Goal: Information Seeking & Learning: Learn about a topic

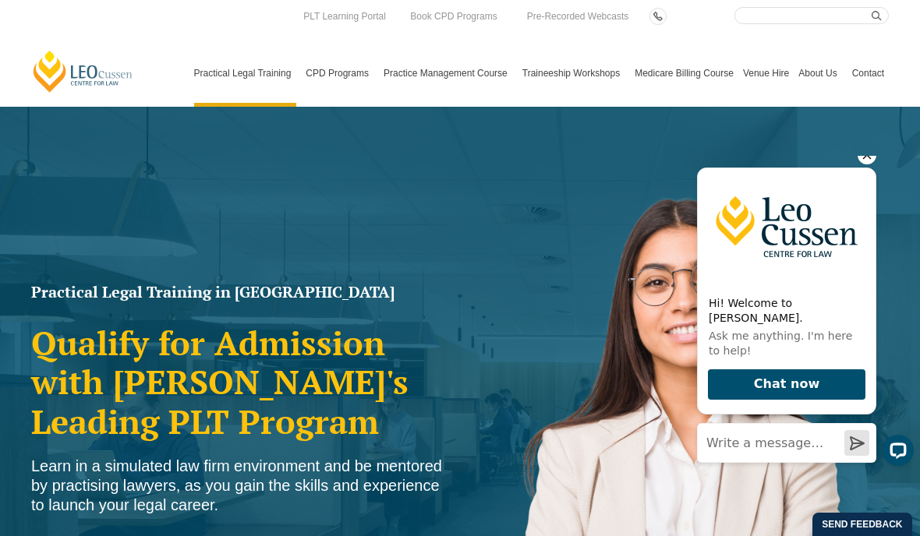
click at [867, 164] on icon "Hide greeting" at bounding box center [866, 155] width 19 height 19
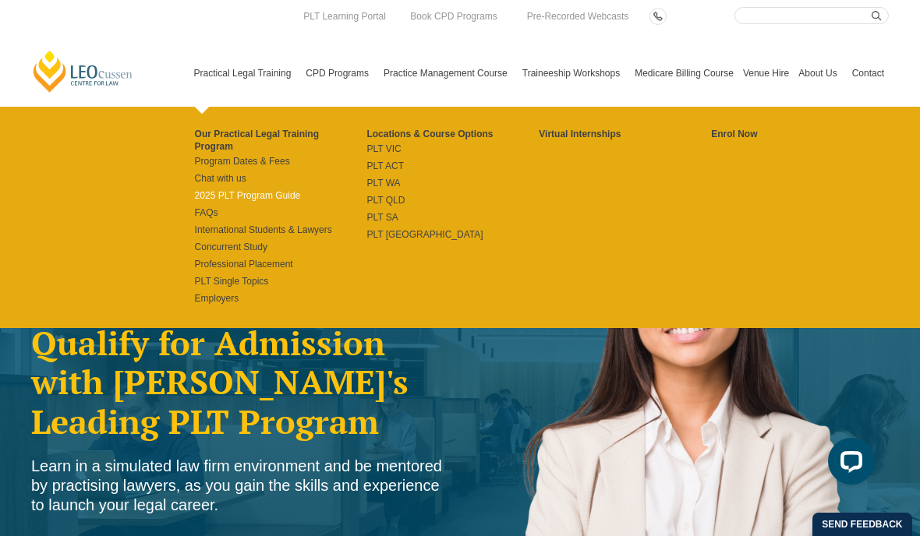
click at [196, 189] on link "2025 PLT Program Guide" at bounding box center [281, 195] width 172 height 12
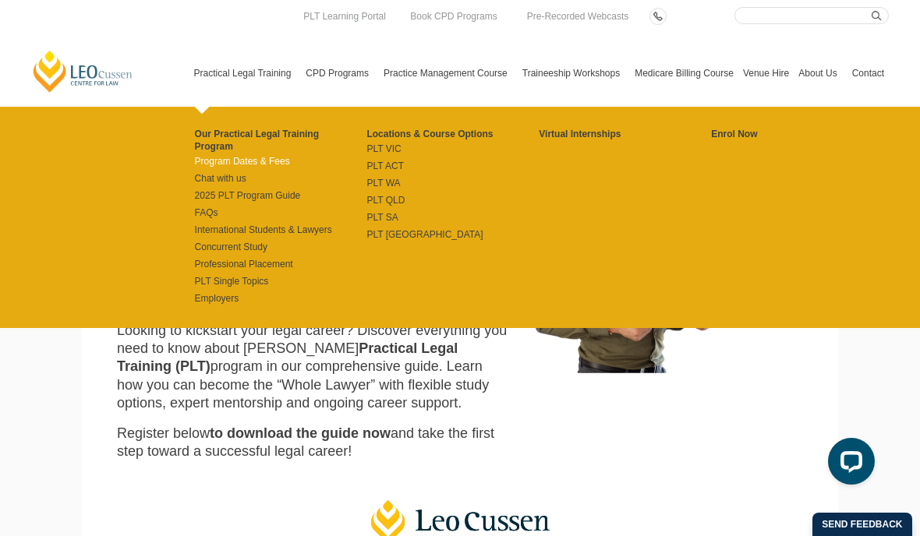
click at [221, 155] on link "Program Dates & Fees" at bounding box center [281, 161] width 172 height 12
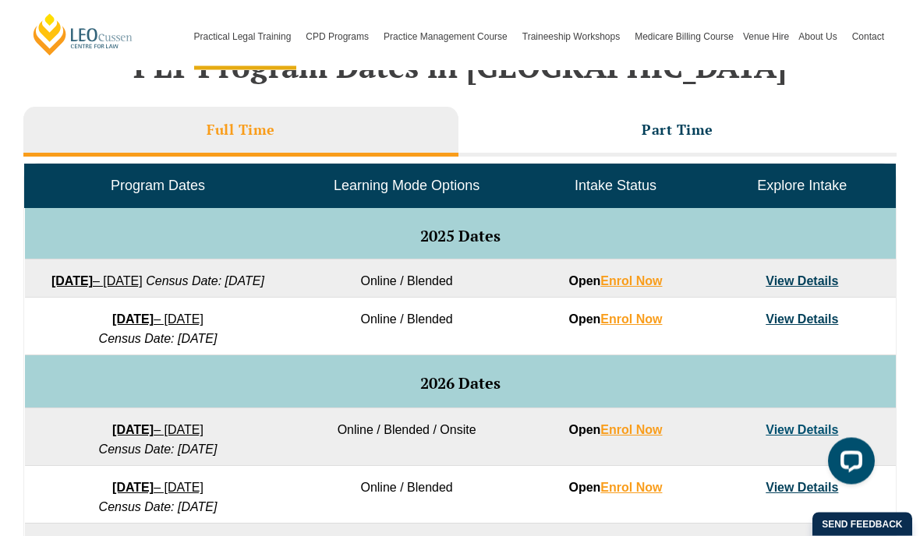
scroll to position [676, 0]
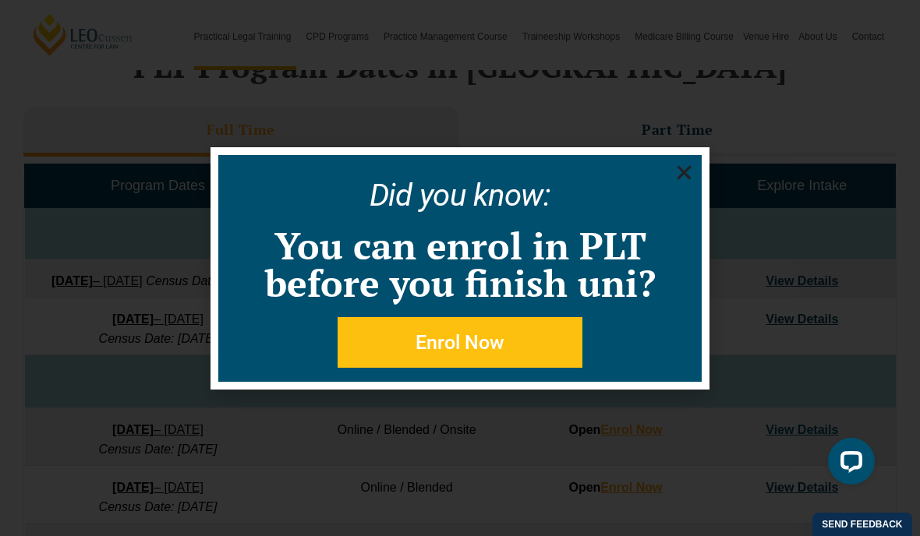
click at [686, 182] on icon "Close" at bounding box center [683, 172] width 19 height 19
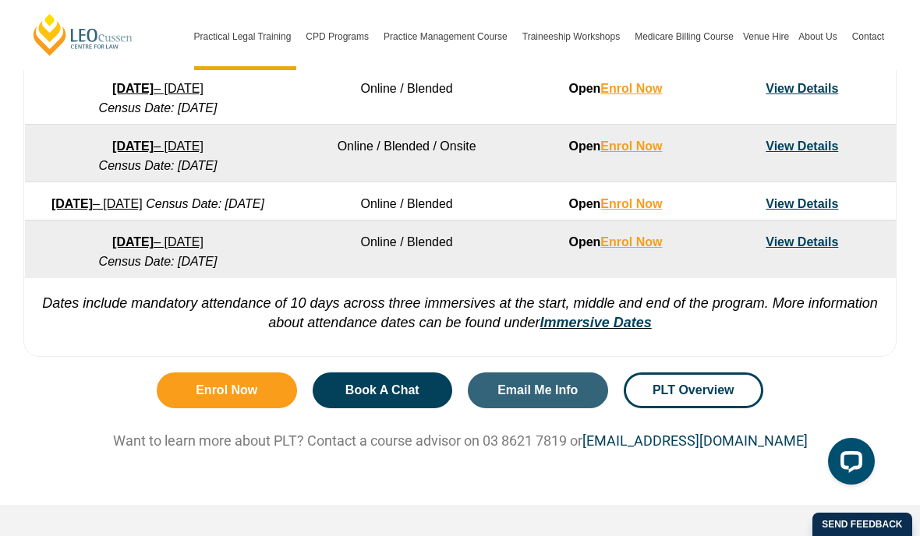
scroll to position [1215, 0]
